Goal: Information Seeking & Learning: Learn about a topic

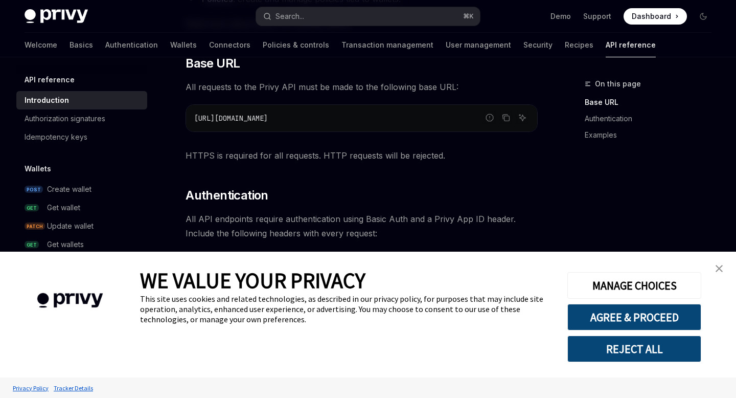
scroll to position [266, 0]
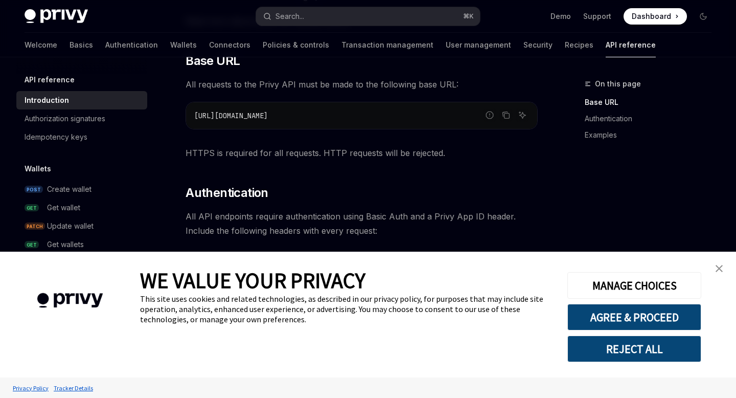
click at [725, 274] on link "close banner" at bounding box center [719, 268] width 20 height 20
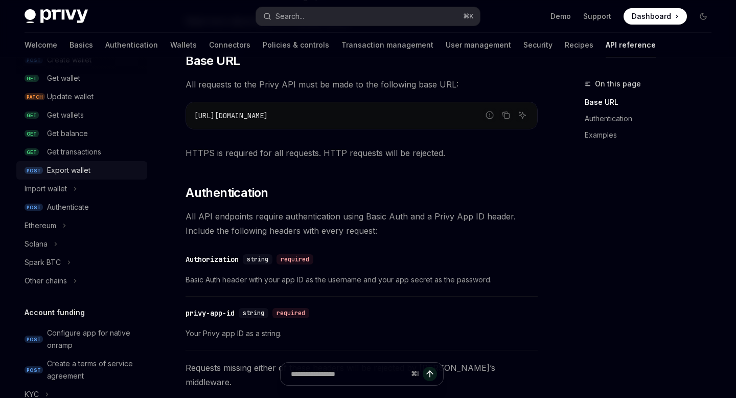
scroll to position [140, 0]
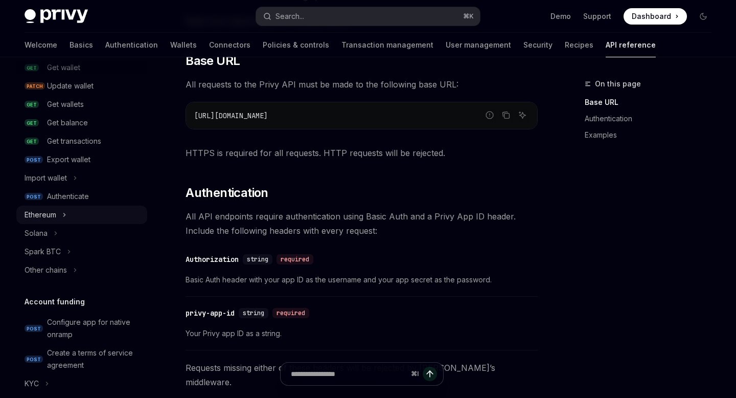
click at [56, 218] on div "Ethereum" at bounding box center [41, 214] width 32 height 12
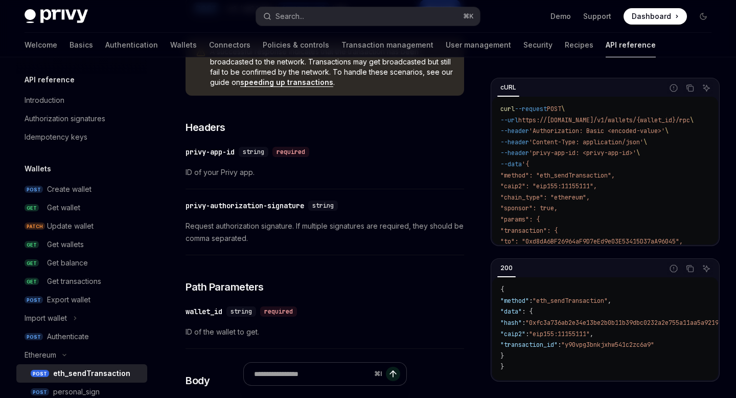
scroll to position [165, 0]
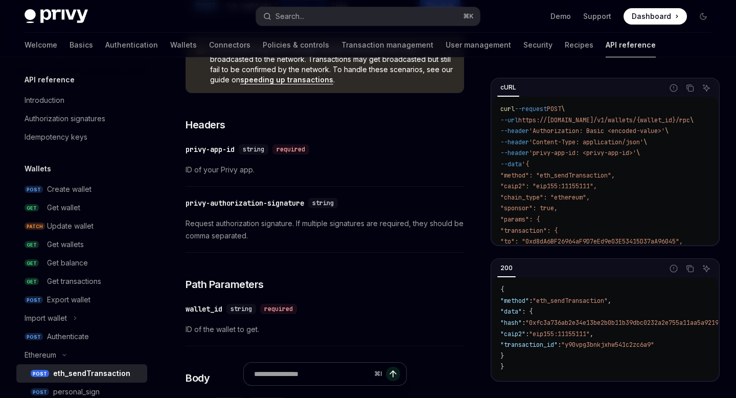
type textarea "*"
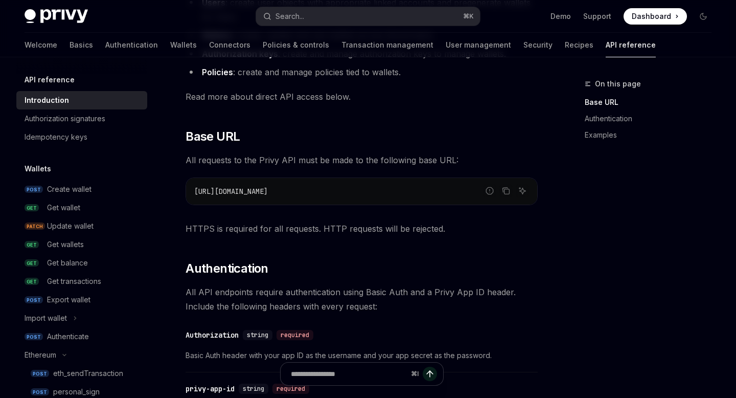
scroll to position [266, 0]
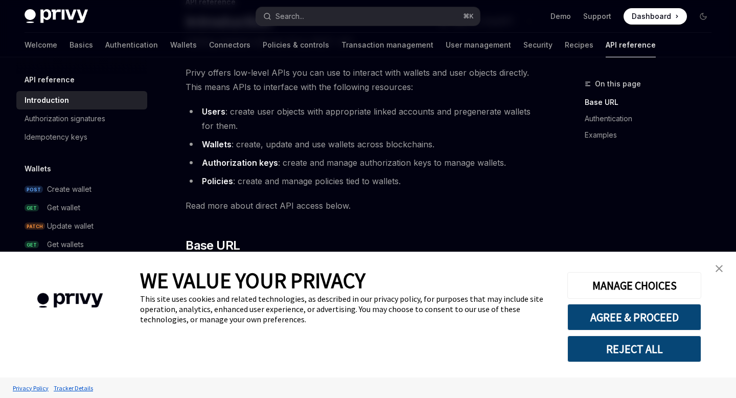
scroll to position [105, 0]
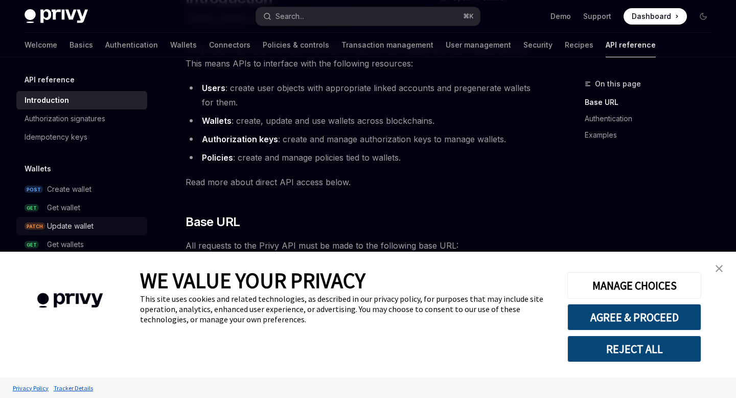
click at [73, 227] on div "Update wallet" at bounding box center [70, 226] width 46 height 12
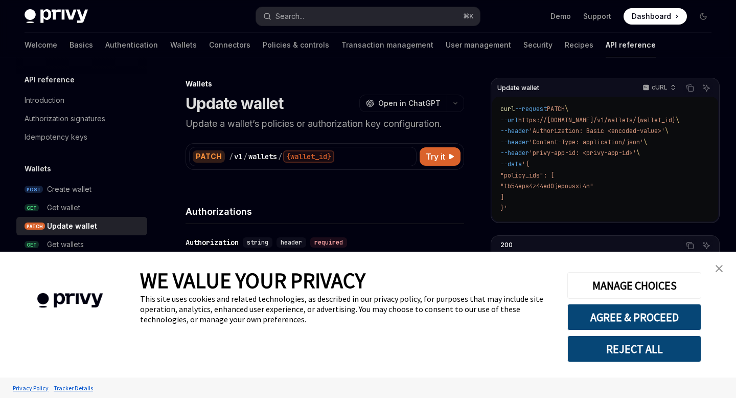
click at [719, 266] on img "close banner" at bounding box center [718, 268] width 7 height 7
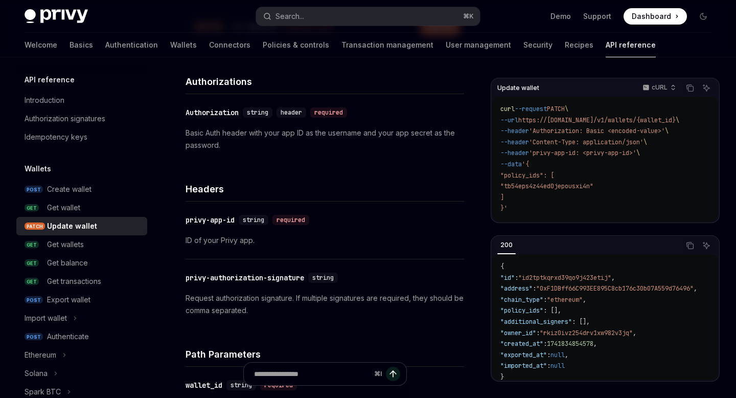
scroll to position [131, 0]
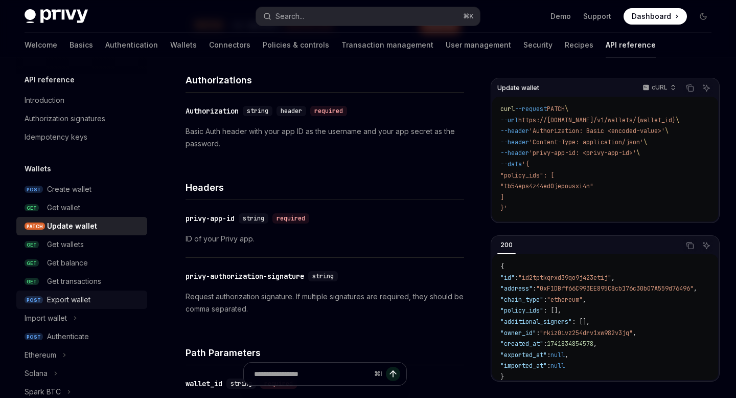
click at [81, 299] on div "Export wallet" at bounding box center [68, 299] width 43 height 12
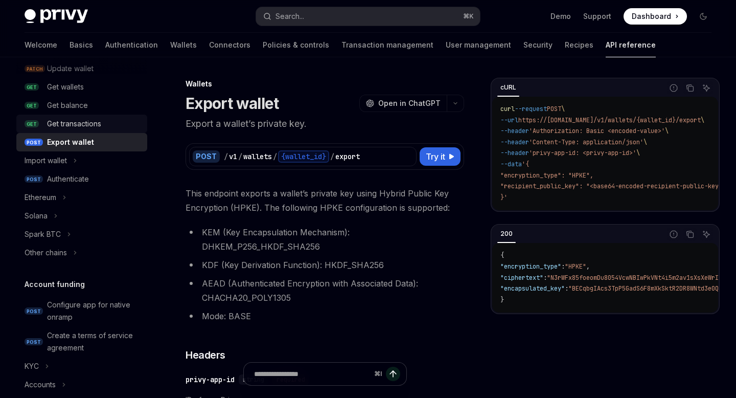
scroll to position [162, 0]
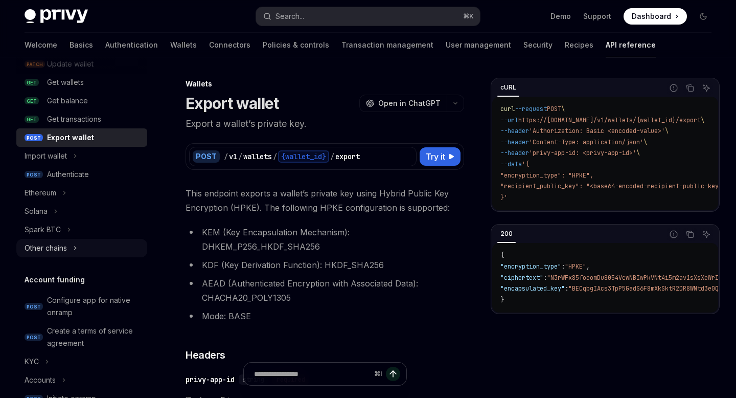
click at [61, 253] on div "Other chains" at bounding box center [46, 248] width 42 height 12
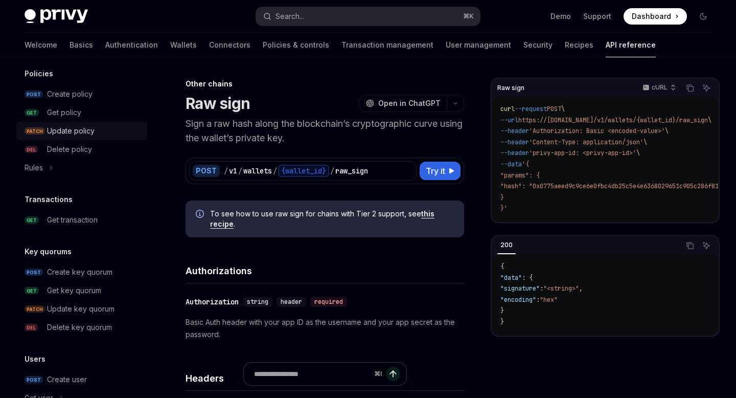
scroll to position [575, 0]
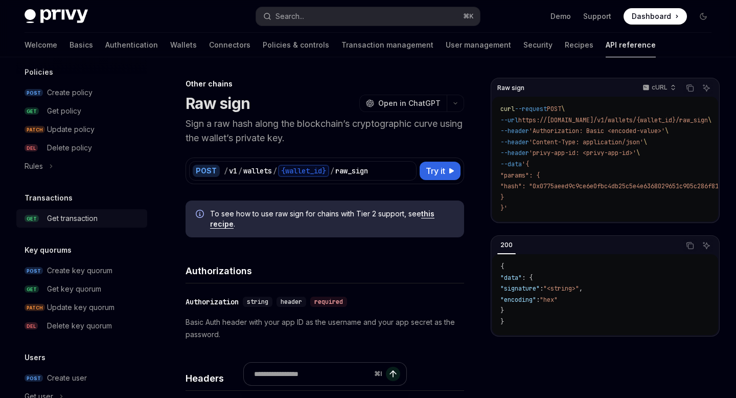
click at [82, 219] on div "Get transaction" at bounding box center [72, 218] width 51 height 12
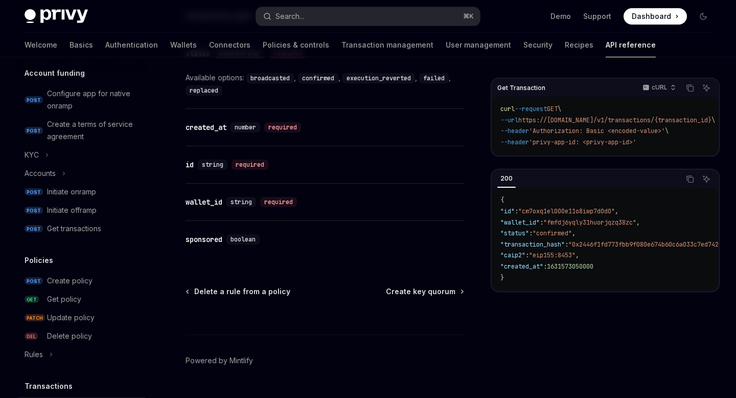
scroll to position [388, 0]
click at [96, 222] on div "Get transactions" at bounding box center [74, 227] width 54 height 12
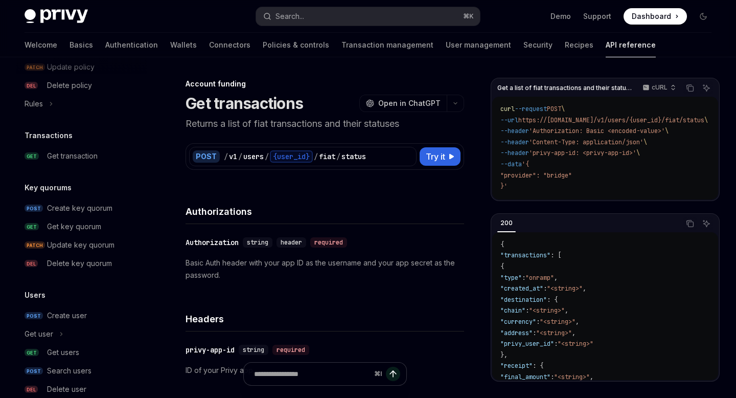
scroll to position [639, 0]
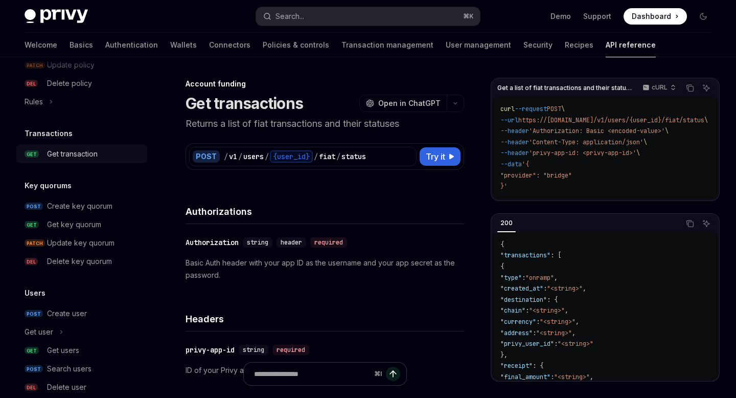
click at [82, 152] on div "Get transaction" at bounding box center [72, 154] width 51 height 12
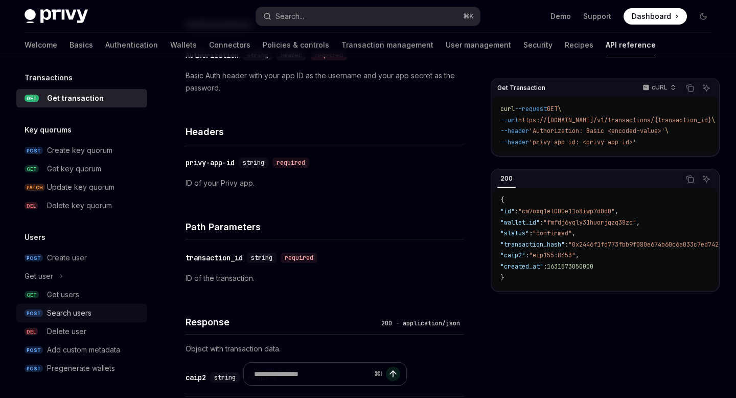
scroll to position [276, 0]
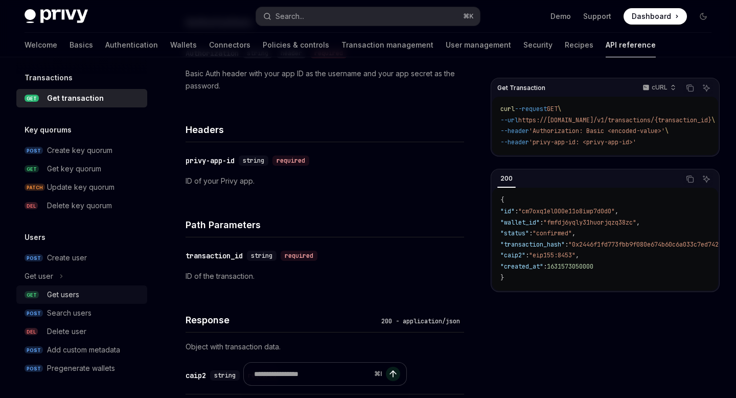
click at [78, 291] on div "Get users" at bounding box center [63, 294] width 32 height 12
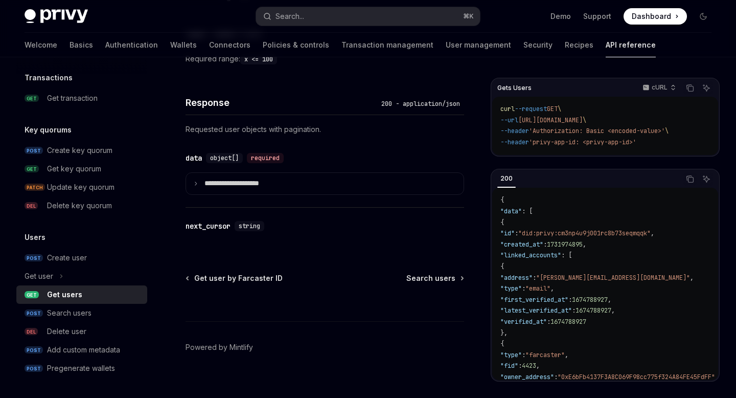
scroll to position [461, 0]
click at [83, 311] on div "Search users" at bounding box center [69, 313] width 44 height 12
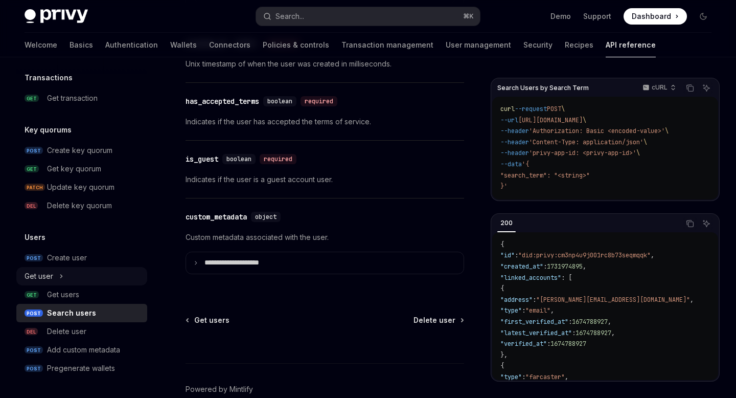
scroll to position [989, 0]
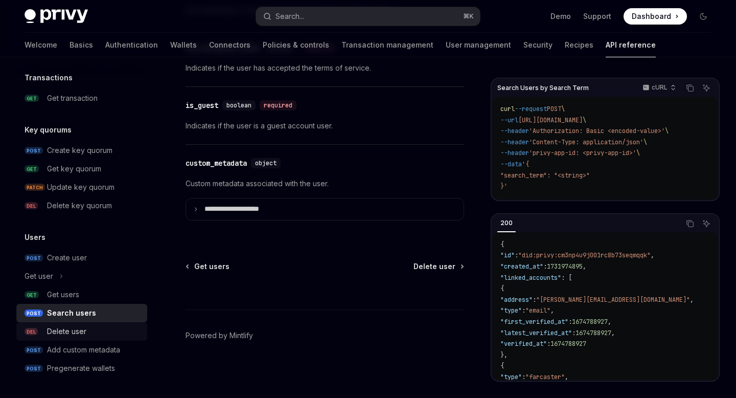
click at [76, 331] on div "Delete user" at bounding box center [66, 331] width 39 height 12
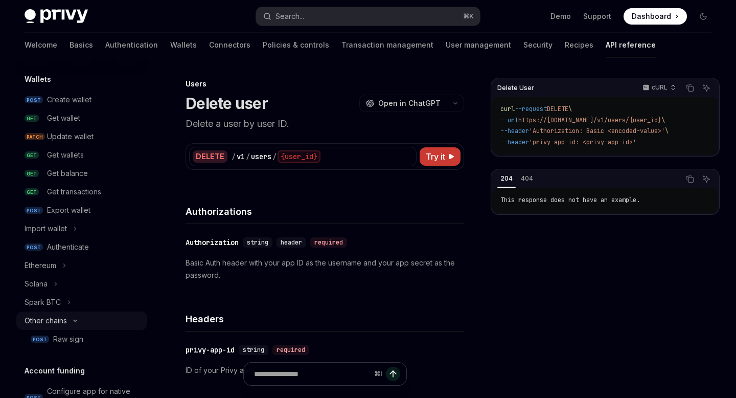
scroll to position [85, 0]
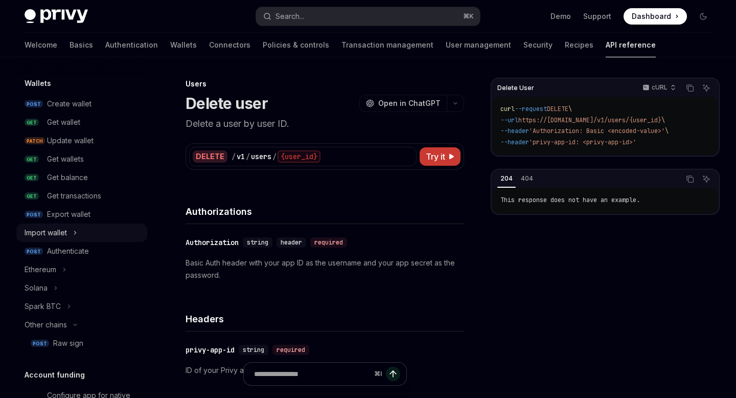
click at [65, 234] on div "Import wallet" at bounding box center [46, 232] width 42 height 12
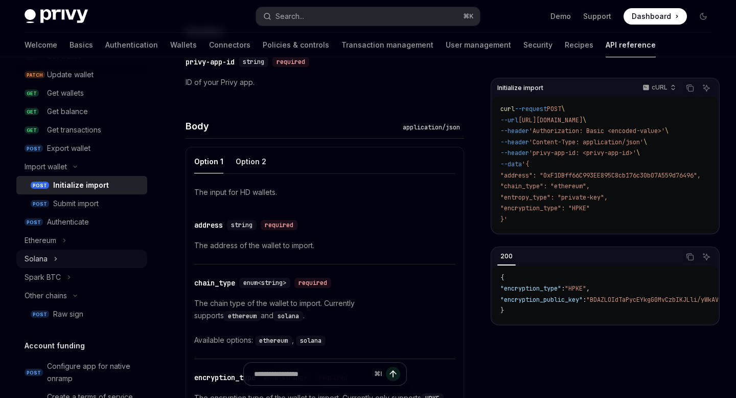
scroll to position [164, 0]
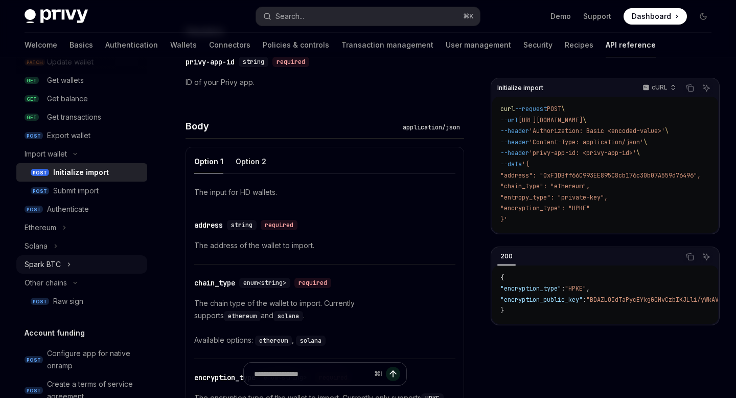
click at [67, 266] on icon "Toggle Spark BTC section" at bounding box center [69, 264] width 4 height 12
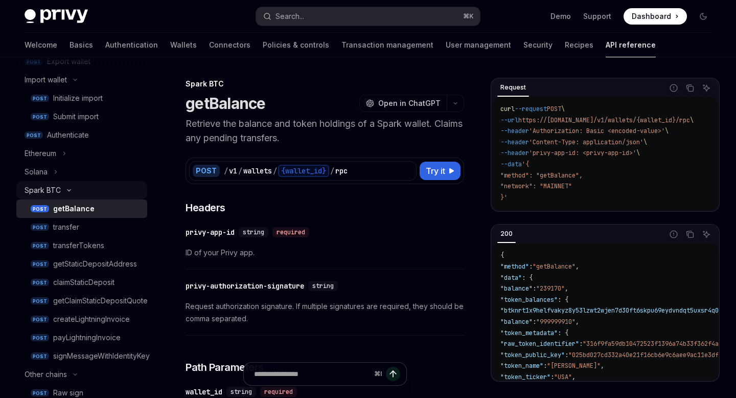
scroll to position [257, 0]
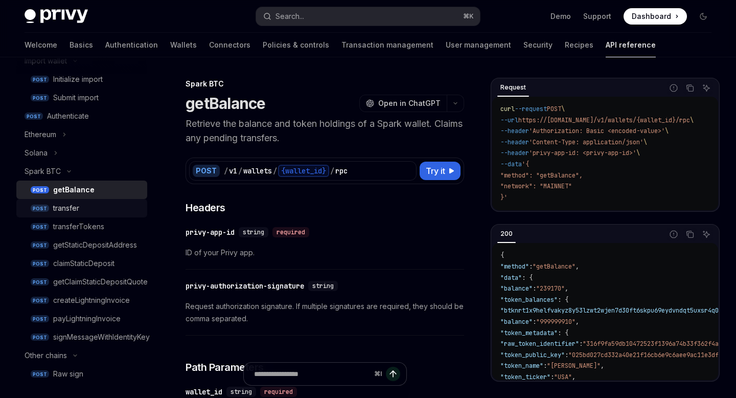
click at [73, 204] on div "transfer" at bounding box center [66, 208] width 26 height 12
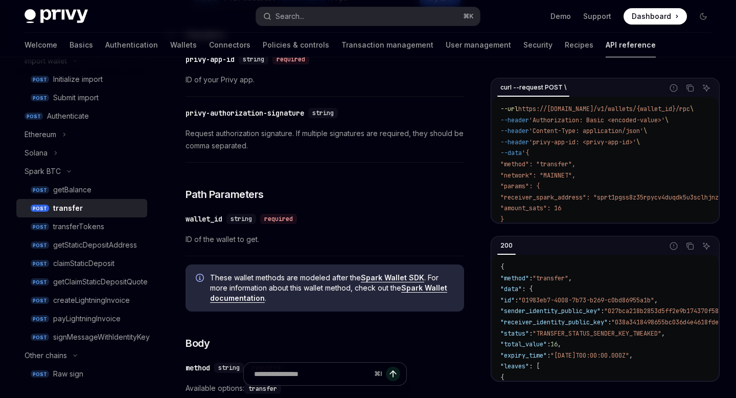
scroll to position [185, 0]
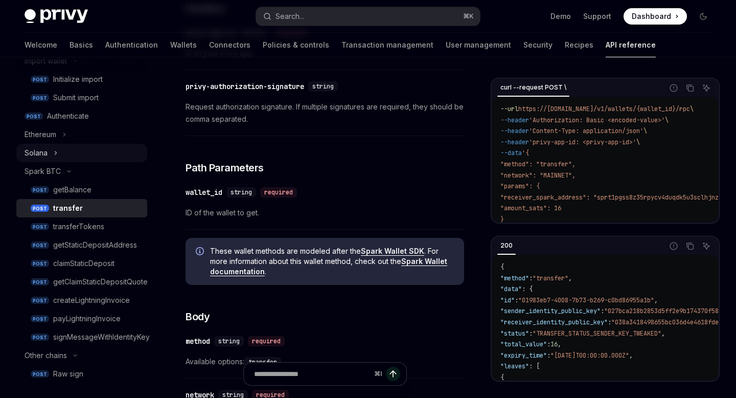
click at [55, 155] on icon "Toggle Solana section" at bounding box center [56, 153] width 4 height 12
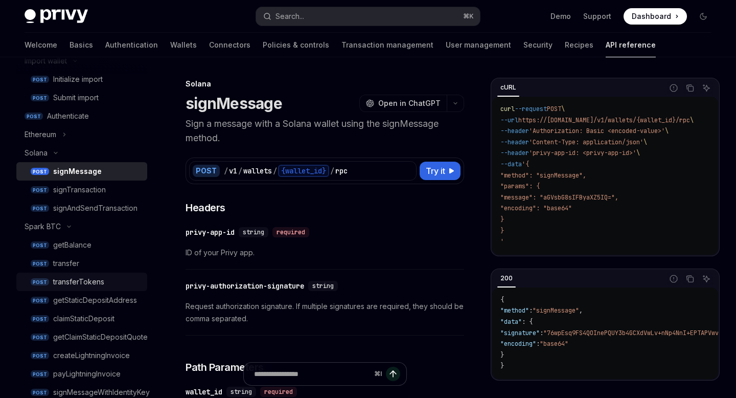
click at [88, 281] on div "transferTokens" at bounding box center [78, 281] width 51 height 12
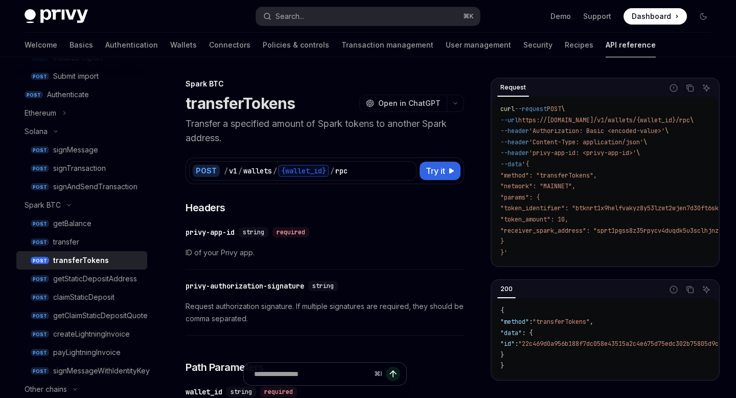
scroll to position [259, 0]
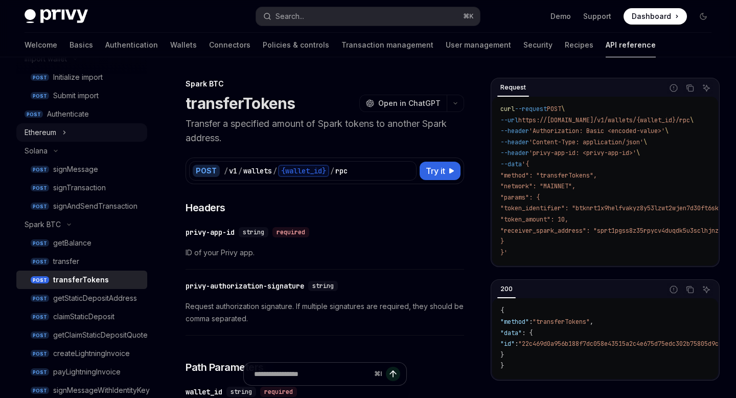
click at [69, 127] on button "Ethereum" at bounding box center [81, 132] width 131 height 18
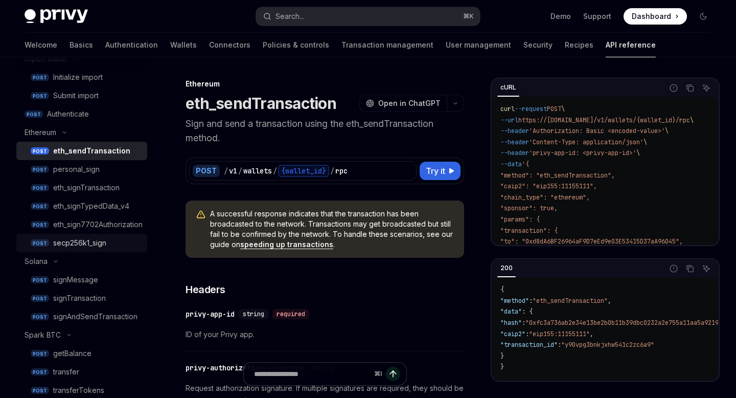
click at [78, 237] on div "secp256k1_sign" at bounding box center [79, 243] width 53 height 12
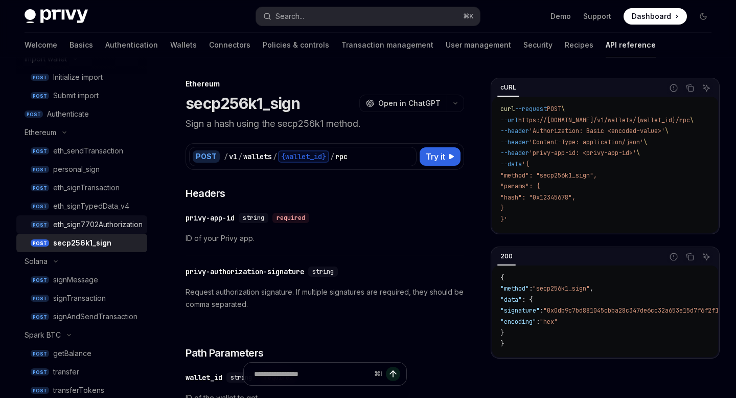
click at [97, 225] on div "eth_sign7702Authorization" at bounding box center [97, 224] width 89 height 12
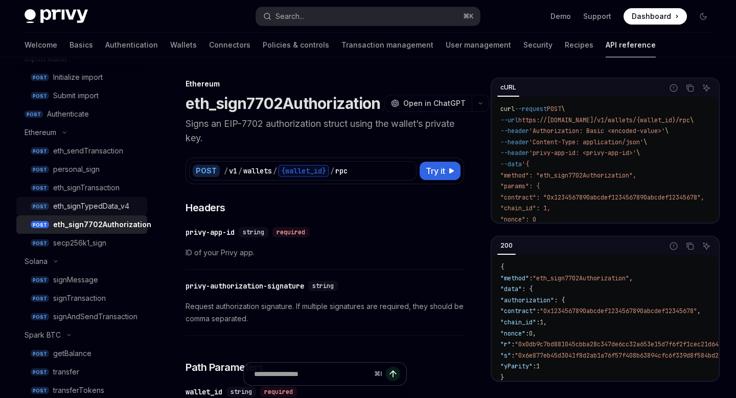
click at [90, 208] on div "eth_signTypedData_v4" at bounding box center [91, 206] width 76 height 12
type textarea "*"
